Goal: Information Seeking & Learning: Check status

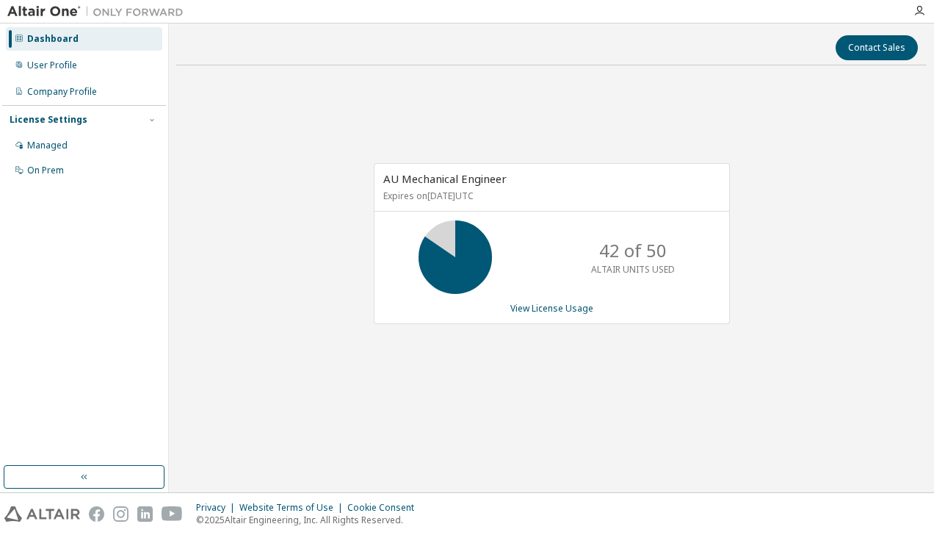
click at [561, 310] on link "View License Usage" at bounding box center [552, 308] width 83 height 12
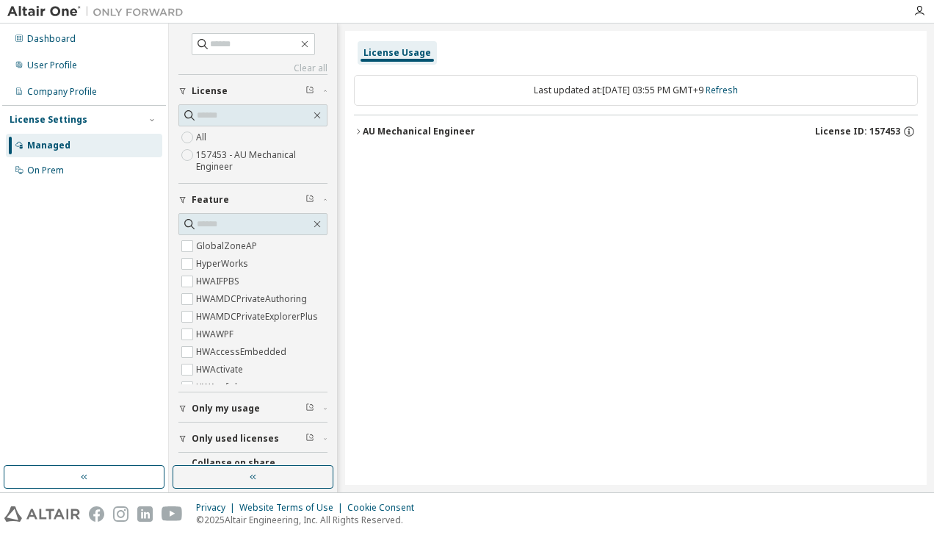
click at [204, 137] on label "All" at bounding box center [202, 138] width 13 height 18
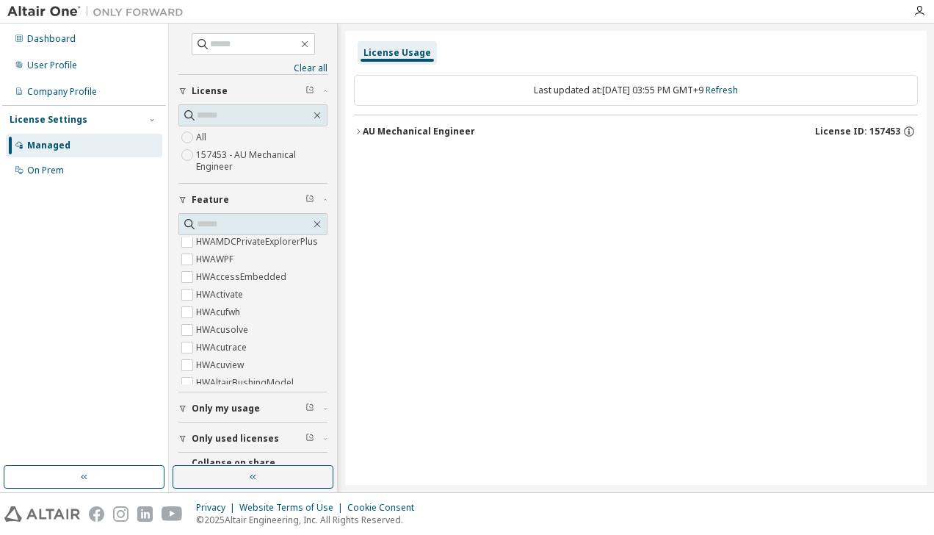
scroll to position [147, 0]
click at [256, 403] on span "Only my usage" at bounding box center [226, 409] width 68 height 12
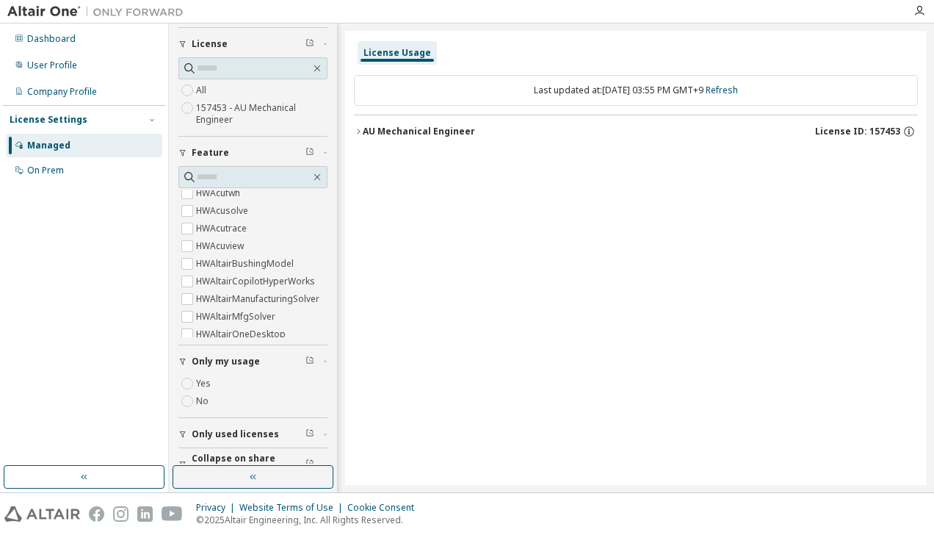
scroll to position [65, 0]
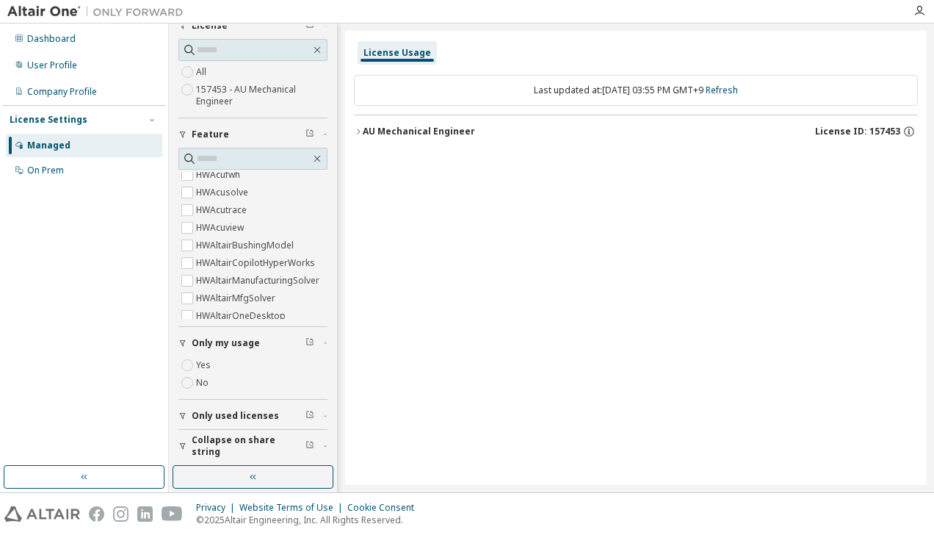
click at [251, 342] on span "Only my usage" at bounding box center [226, 343] width 68 height 12
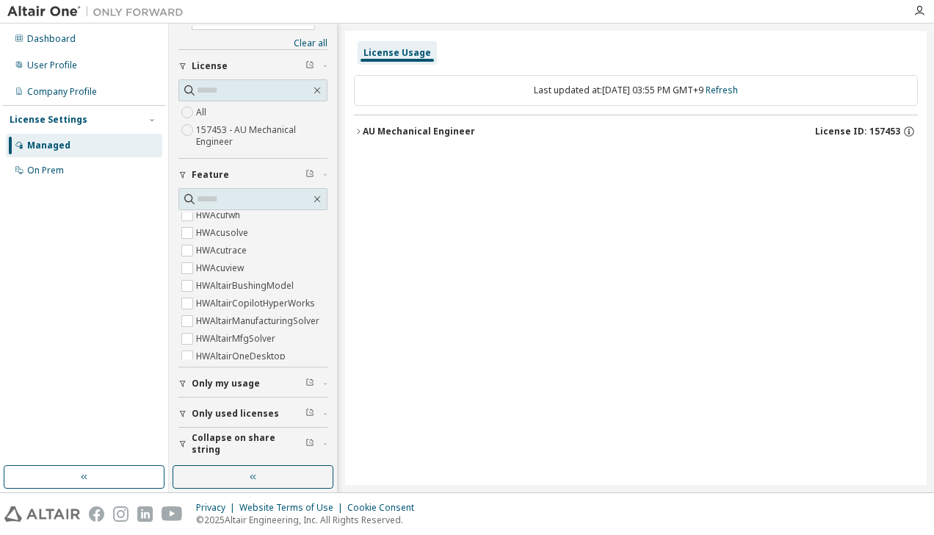
scroll to position [23, 0]
click at [253, 410] on span "Only used licenses" at bounding box center [235, 416] width 87 height 12
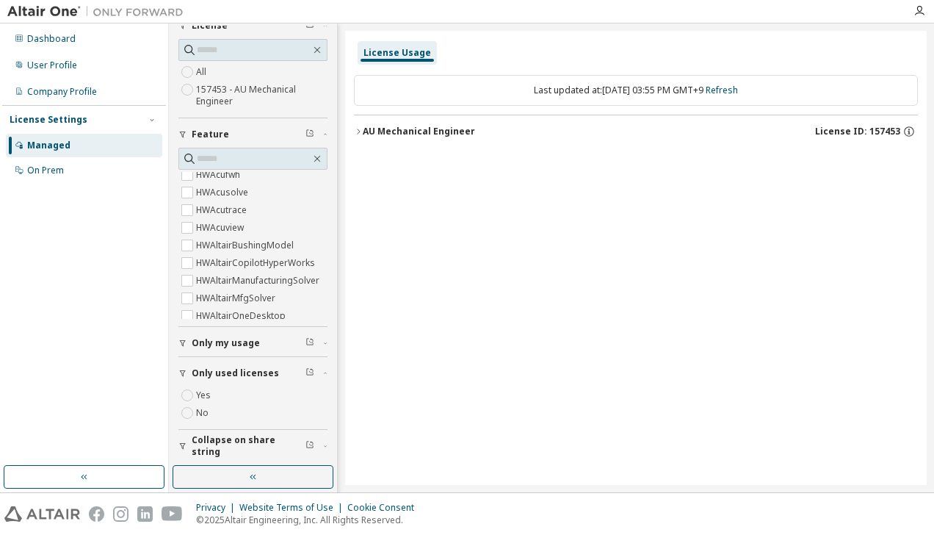
click at [245, 375] on span "Only used licenses" at bounding box center [235, 373] width 87 height 12
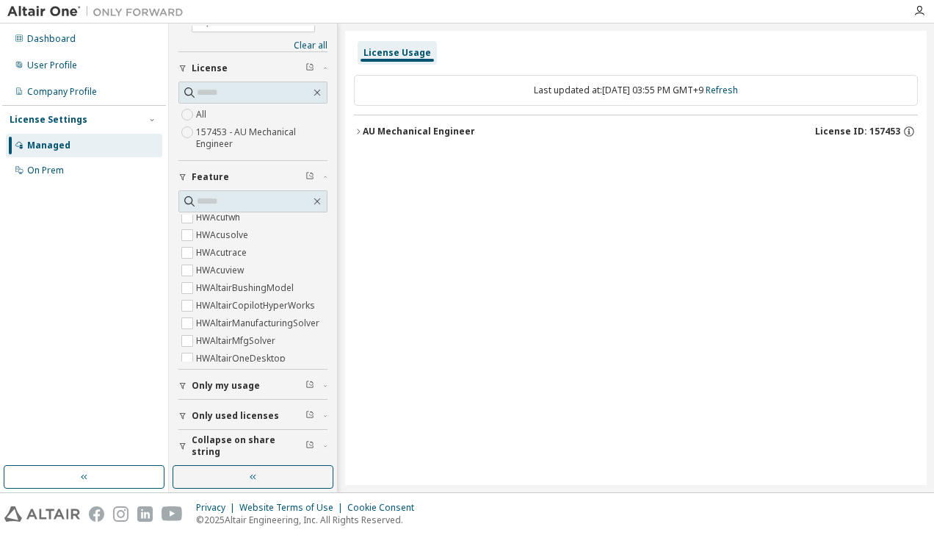
click at [275, 478] on button "button" at bounding box center [253, 477] width 161 height 24
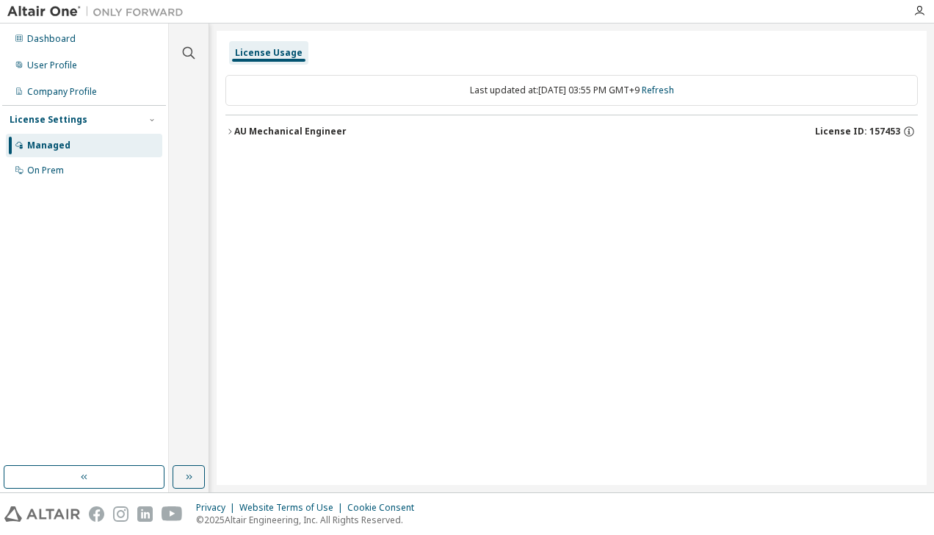
click at [187, 477] on icon "button" at bounding box center [189, 477] width 12 height 12
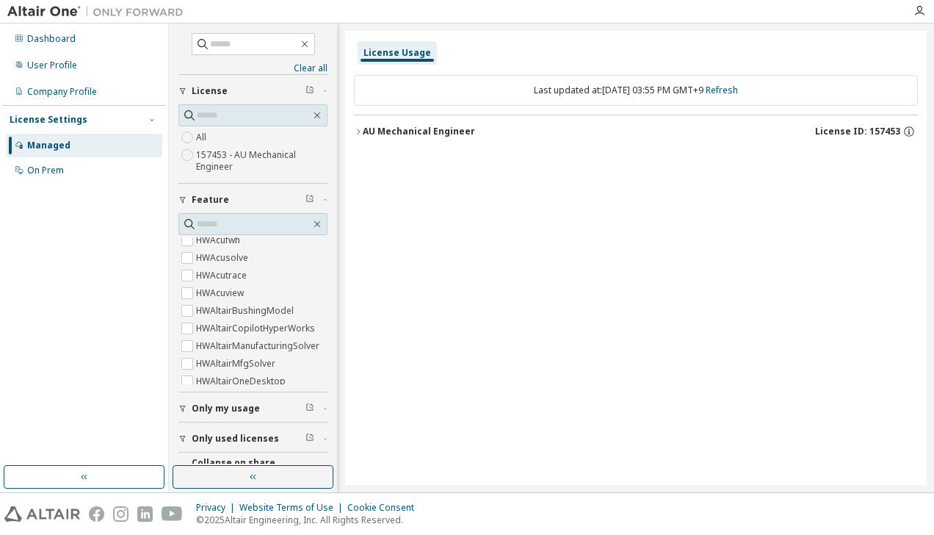
click at [48, 170] on div "On Prem" at bounding box center [45, 171] width 37 height 12
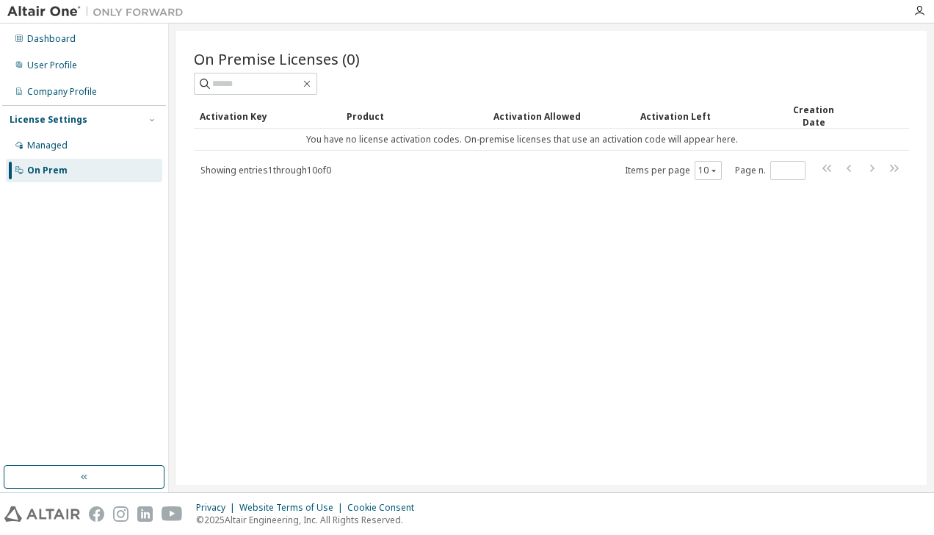
click at [90, 145] on div "Managed" at bounding box center [84, 146] width 156 height 24
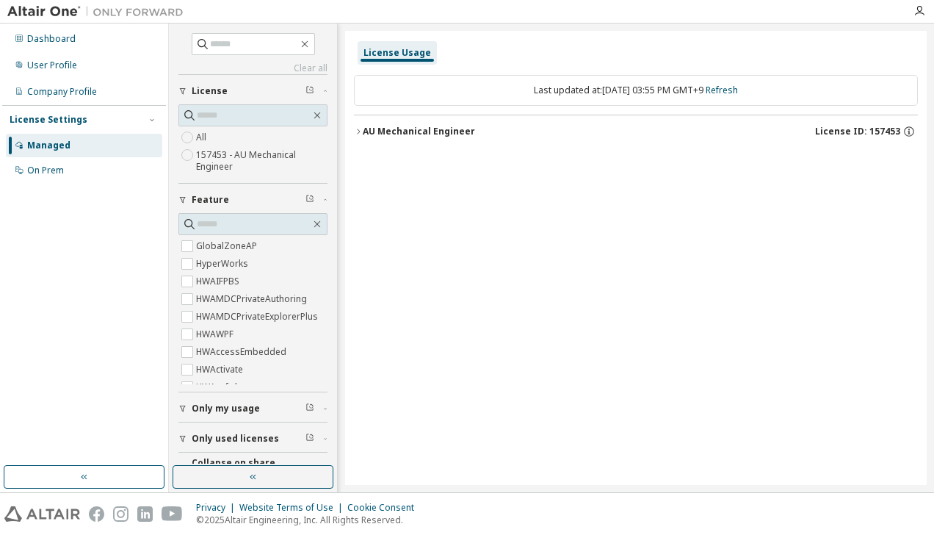
click at [206, 133] on label "All" at bounding box center [202, 138] width 13 height 18
click at [220, 260] on label "HyperWorks" at bounding box center [223, 264] width 55 height 18
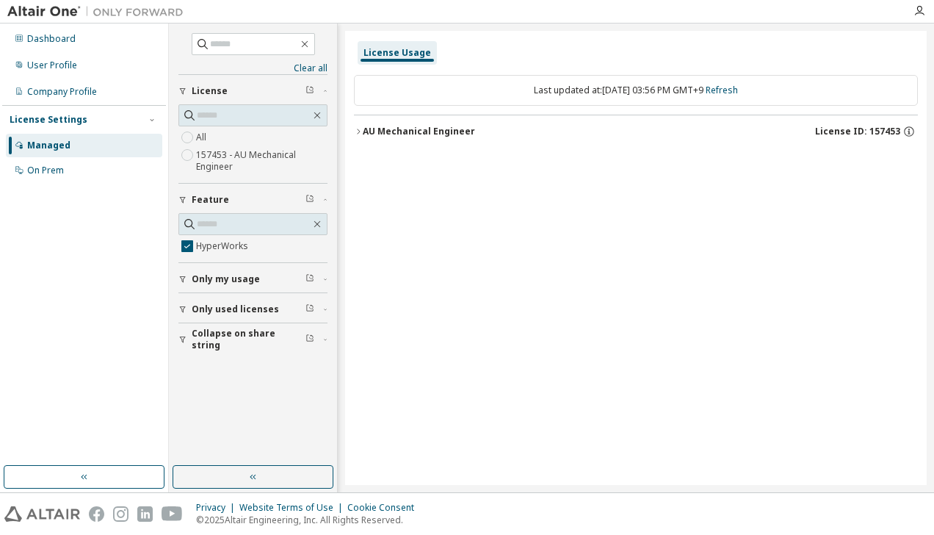
click at [223, 243] on label "HyperWorks" at bounding box center [223, 246] width 55 height 18
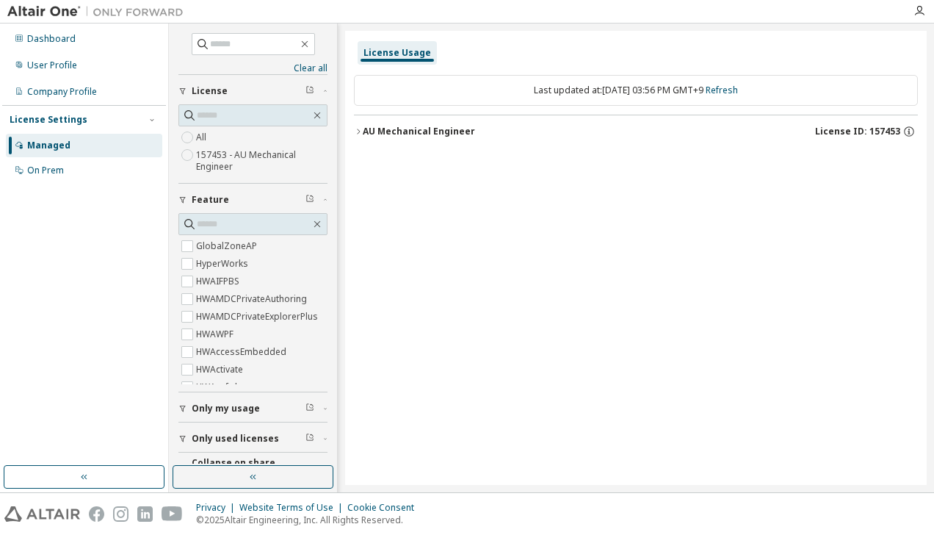
click at [307, 477] on button "button" at bounding box center [253, 477] width 161 height 24
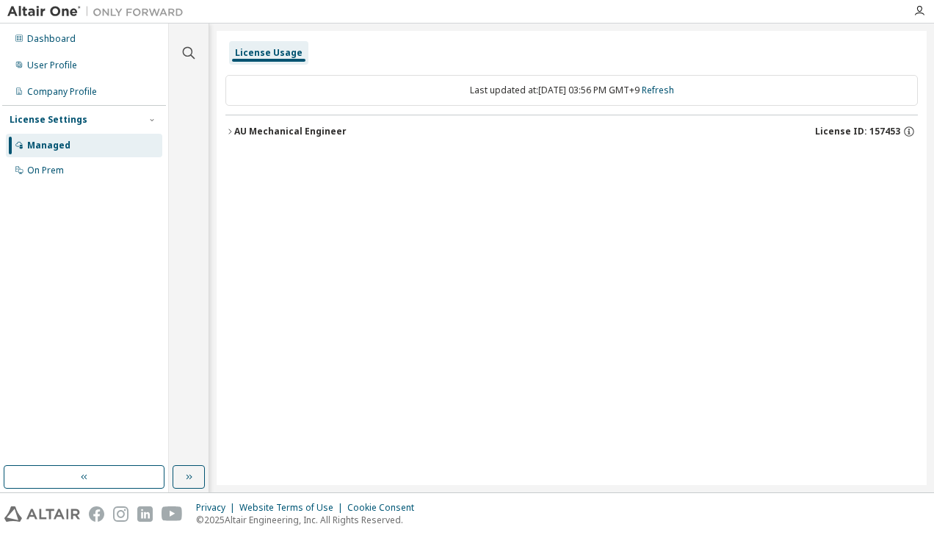
click at [322, 126] on div "AU Mechanical Engineer" at bounding box center [290, 132] width 112 height 12
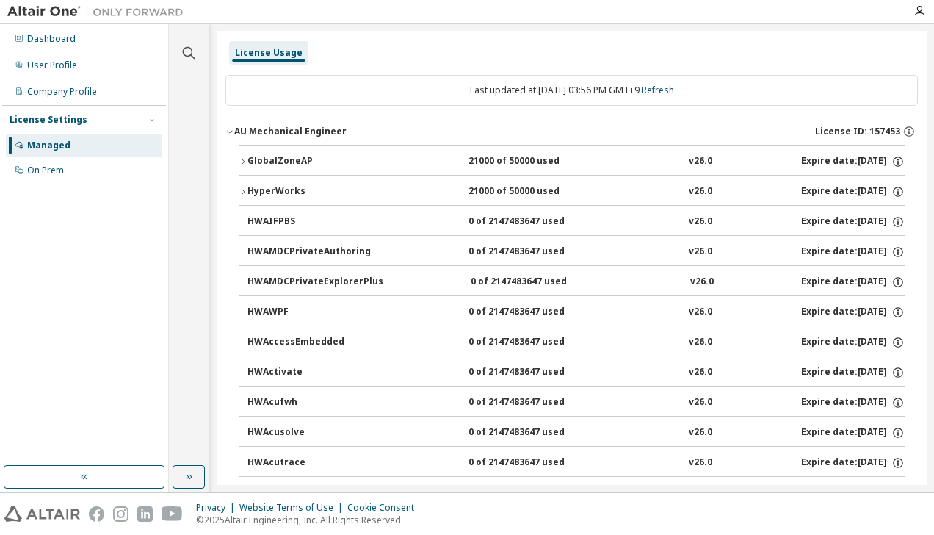
click at [242, 187] on icon "button" at bounding box center [243, 191] width 9 height 9
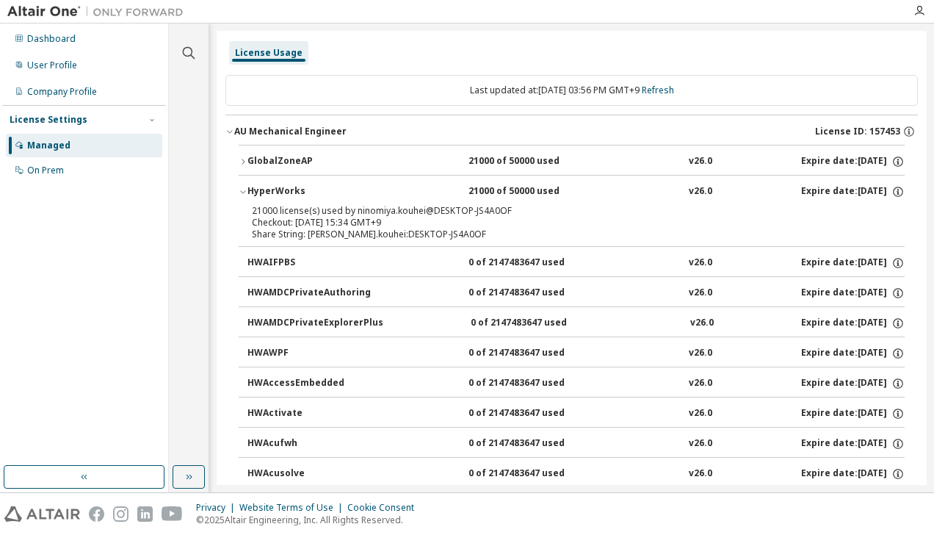
click at [250, 191] on div "HyperWorks" at bounding box center [314, 191] width 132 height 13
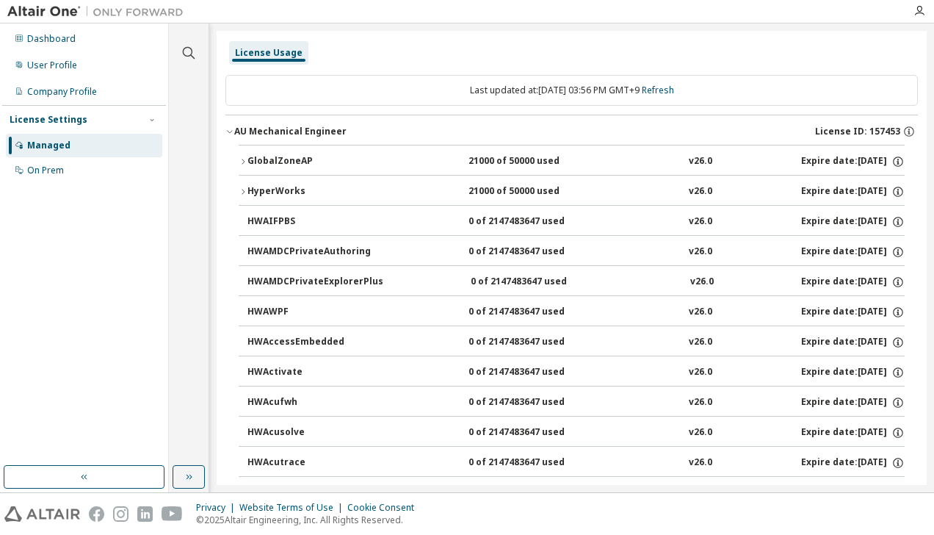
click at [286, 162] on div "GlobalZoneAP" at bounding box center [314, 161] width 132 height 13
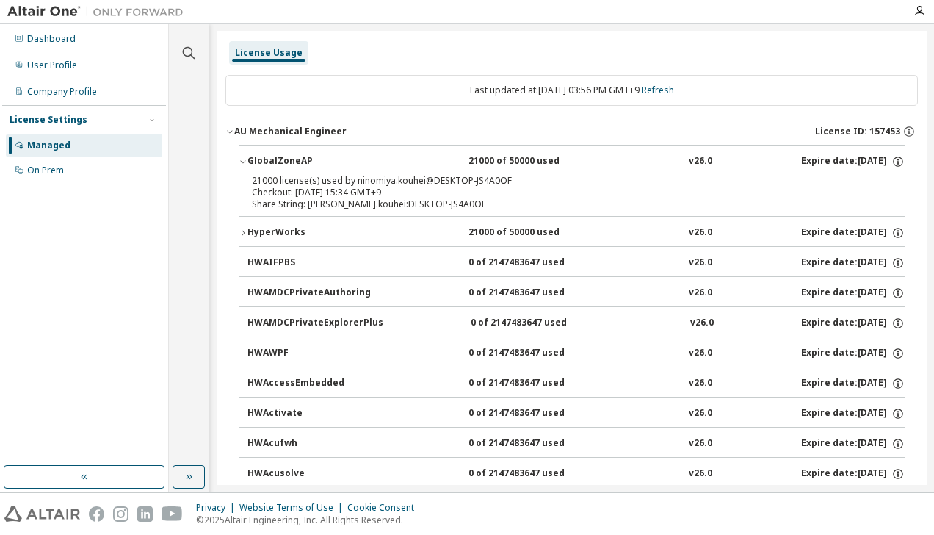
click at [286, 162] on div "GlobalZoneAP" at bounding box center [314, 161] width 132 height 13
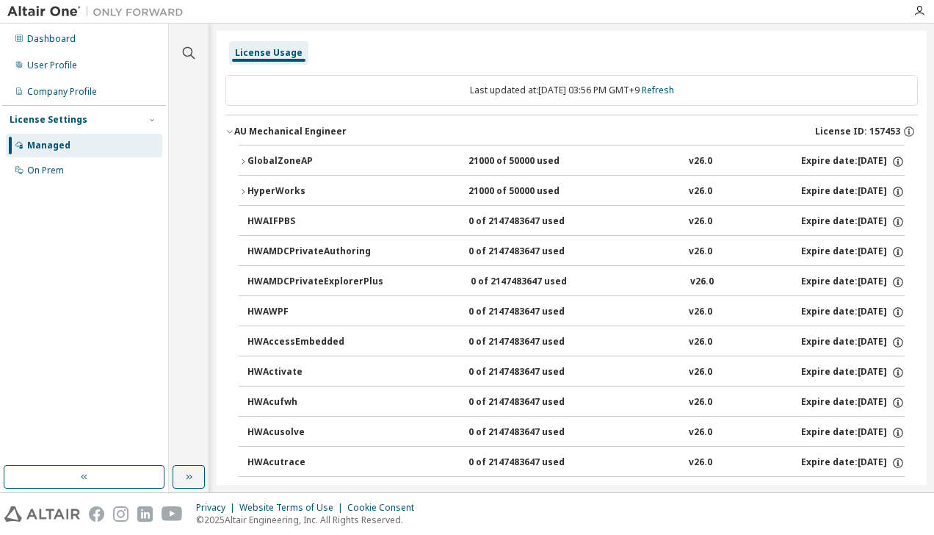
click at [292, 190] on div "HyperWorks" at bounding box center [314, 191] width 132 height 13
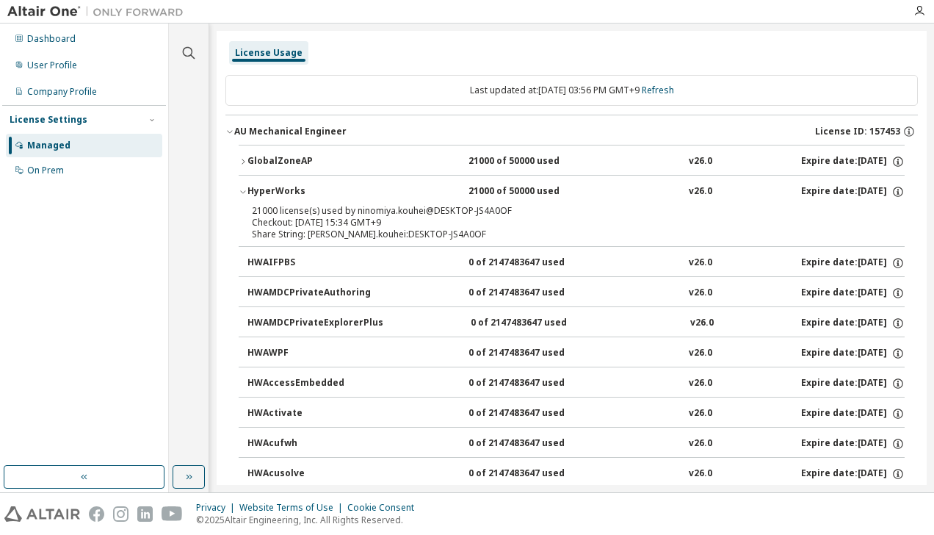
click at [292, 190] on div "HyperWorks" at bounding box center [314, 191] width 132 height 13
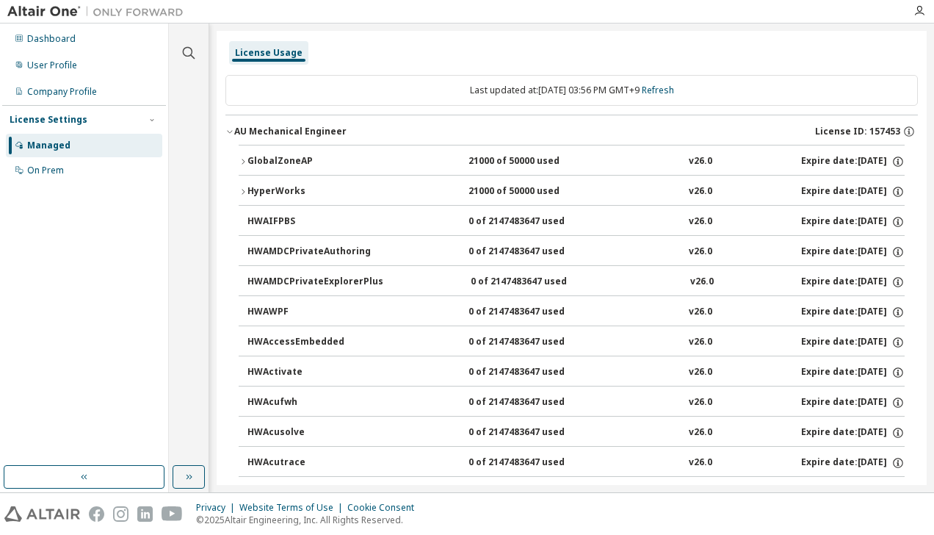
drag, startPoint x: 281, startPoint y: 190, endPoint x: 263, endPoint y: 188, distance: 18.5
click at [263, 187] on div "HyperWorks" at bounding box center [314, 191] width 132 height 13
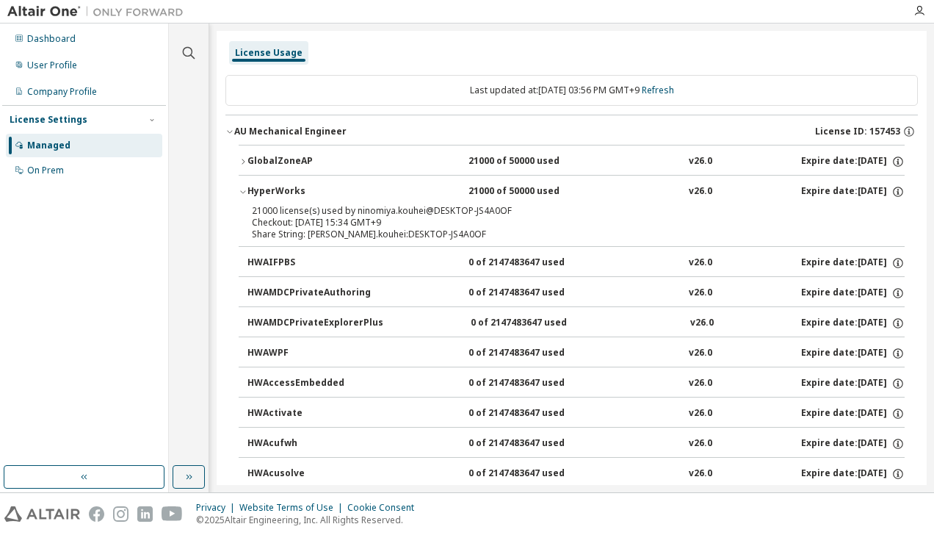
click at [250, 190] on div "HyperWorks" at bounding box center [314, 191] width 132 height 13
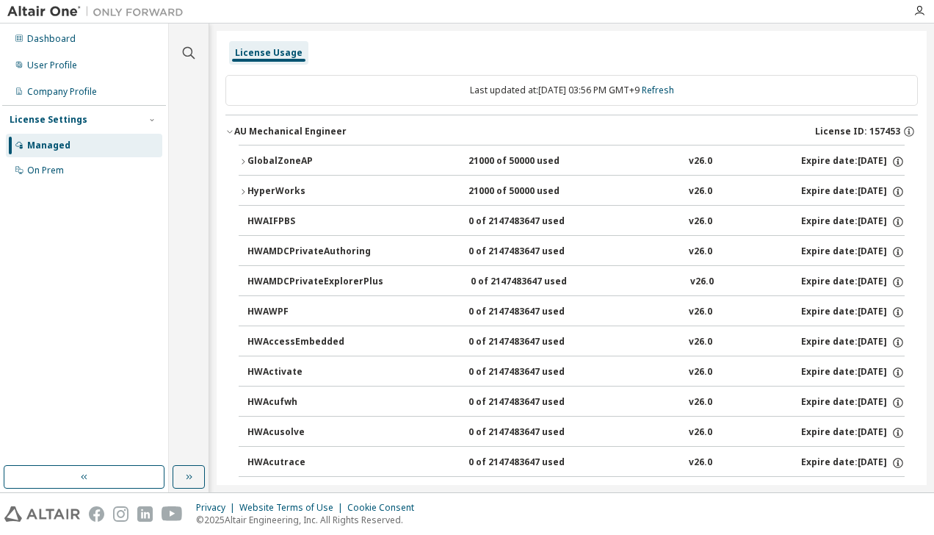
click at [892, 187] on icon "button" at bounding box center [898, 191] width 13 height 13
